Goal: Find specific page/section: Find specific page/section

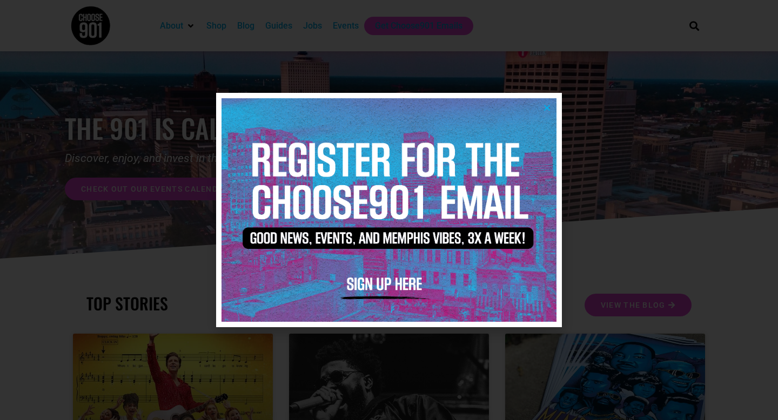
click at [547, 109] on icon "Close" at bounding box center [547, 108] width 8 height 8
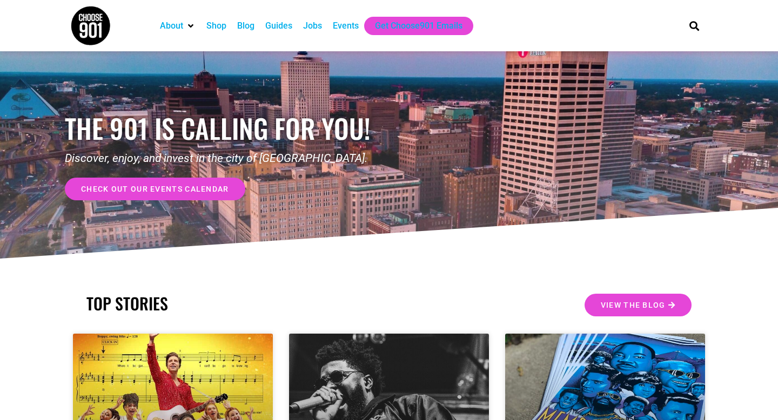
click at [191, 189] on span "check out our events calendar" at bounding box center [155, 189] width 148 height 8
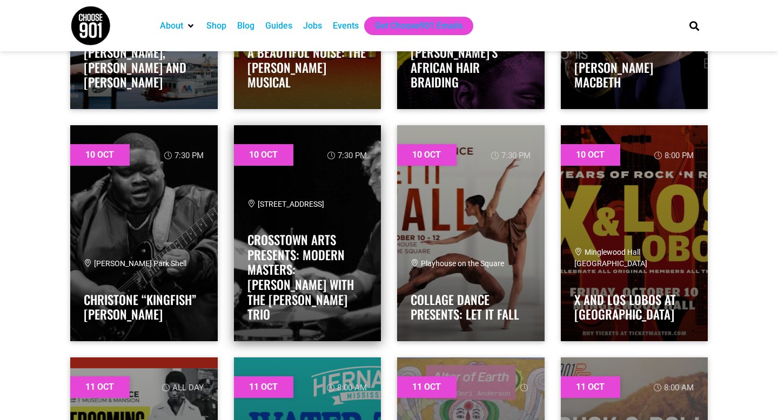
scroll to position [1239, 0]
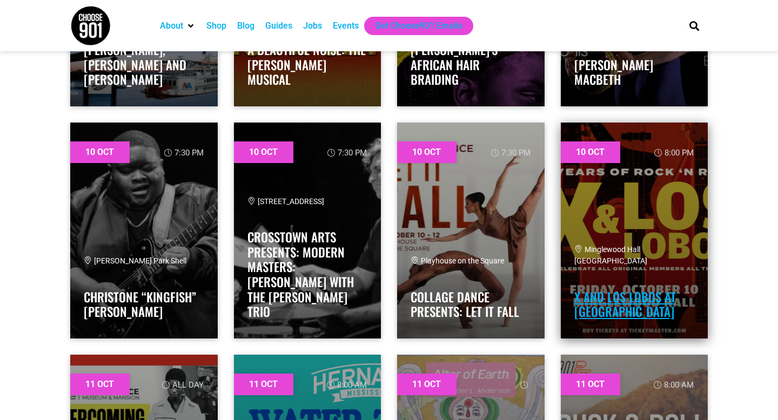
click at [615, 308] on link "X and Los Lobos at [GEOGRAPHIC_DATA]" at bounding box center [625, 304] width 102 height 33
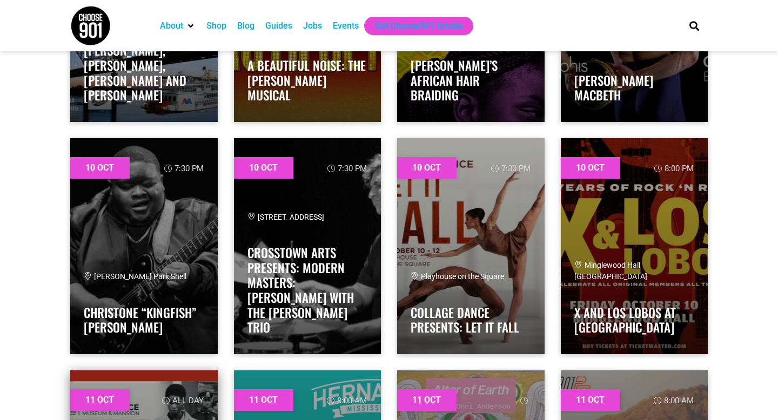
scroll to position [1221, 0]
